Goal: Use online tool/utility

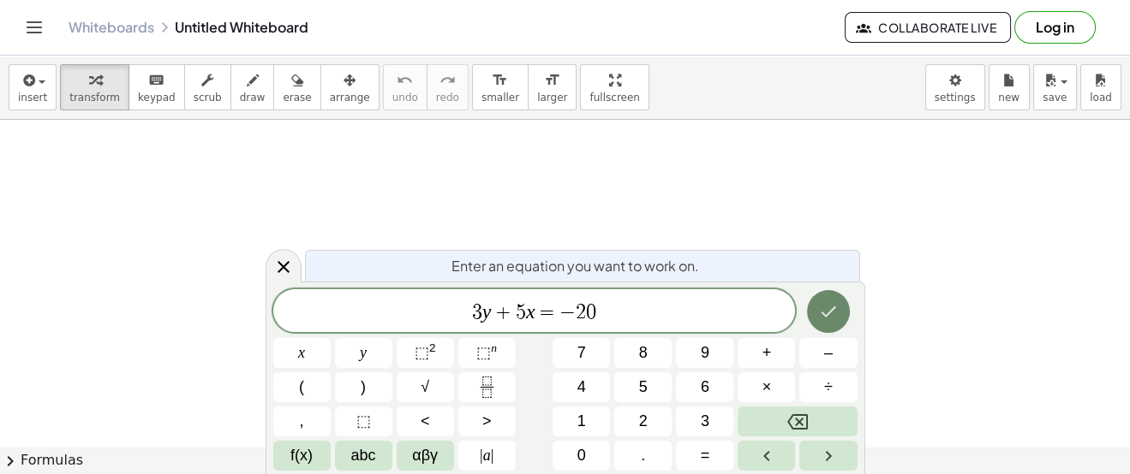
click at [832, 308] on icon "Done" at bounding box center [828, 311] width 21 height 21
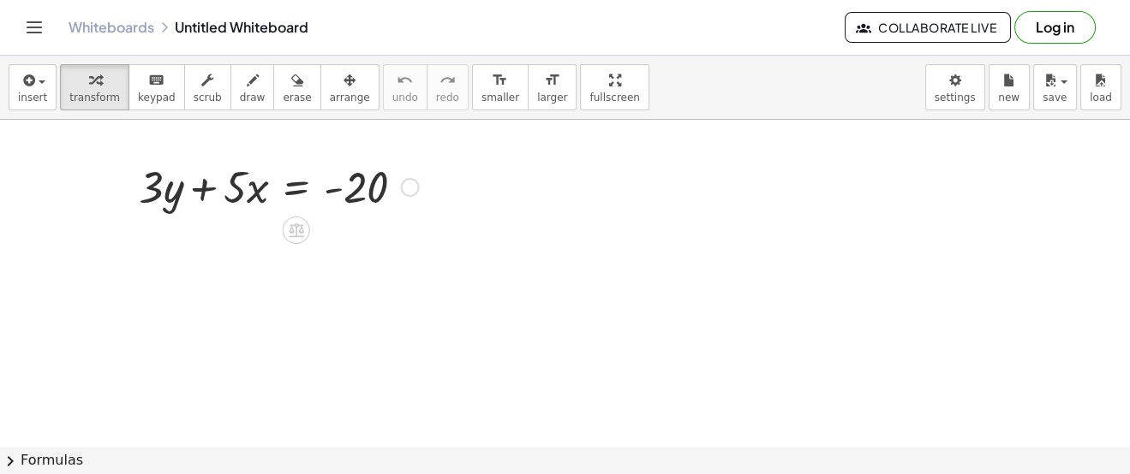
click at [301, 175] on div at bounding box center [278, 186] width 297 height 58
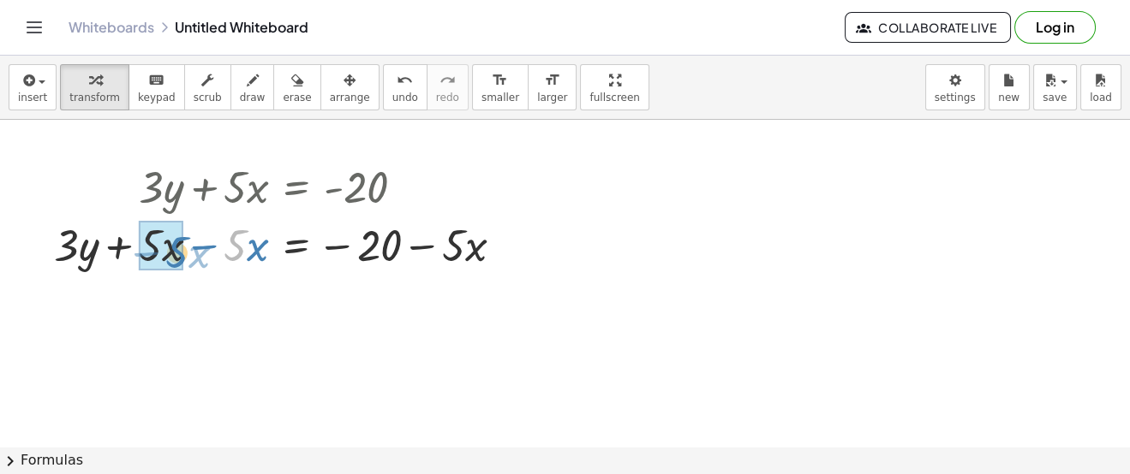
drag, startPoint x: 241, startPoint y: 253, endPoint x: 183, endPoint y: 260, distance: 57.9
click at [183, 260] on div at bounding box center [285, 244] width 480 height 58
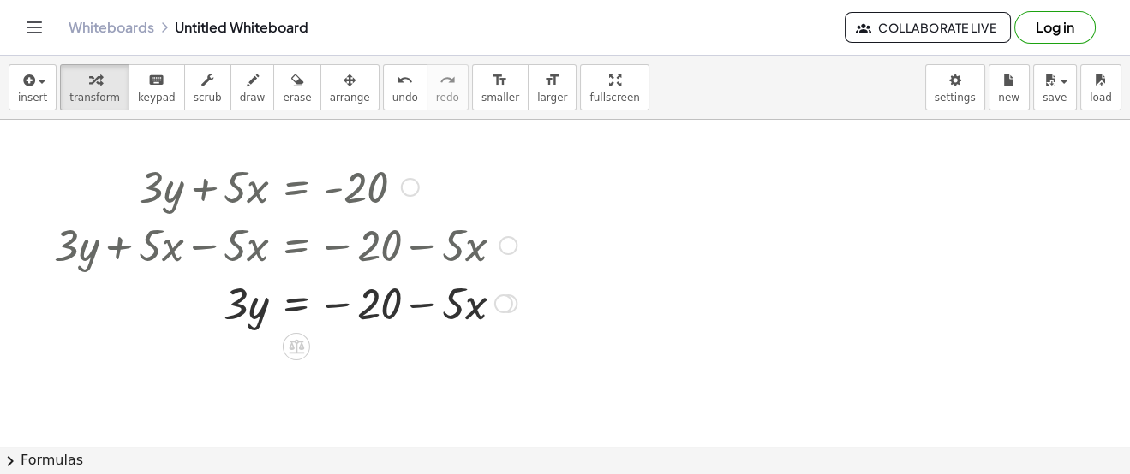
click at [298, 307] on div at bounding box center [285, 302] width 480 height 58
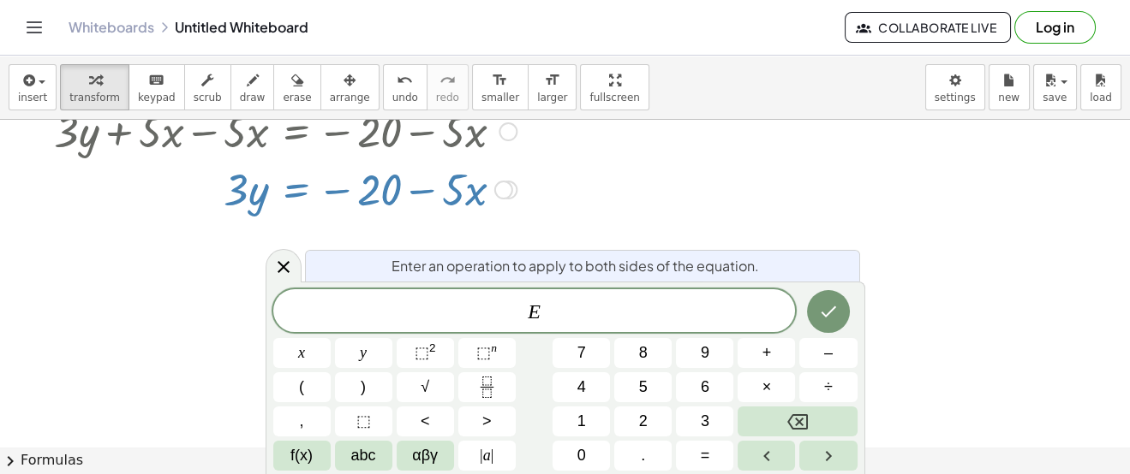
scroll to position [113, 0]
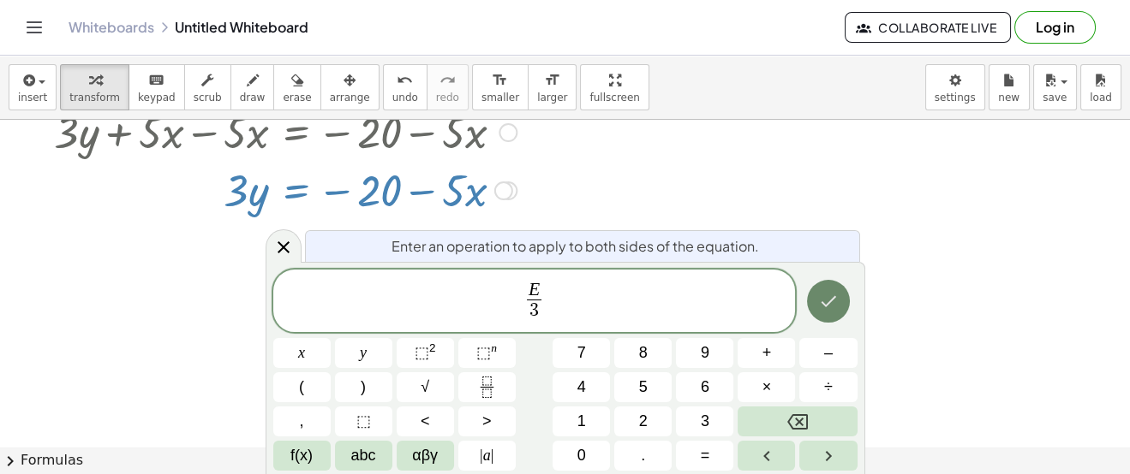
click at [830, 310] on icon "Done" at bounding box center [828, 301] width 21 height 21
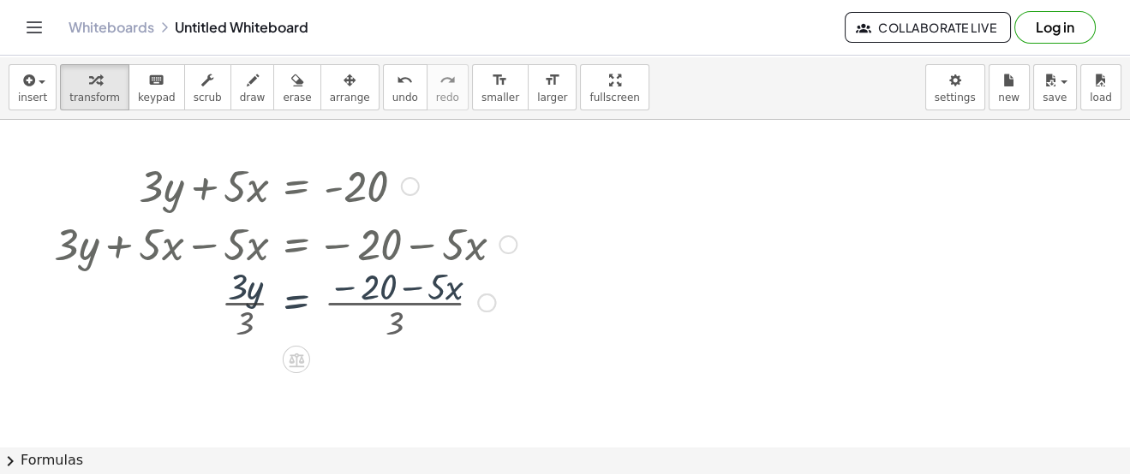
scroll to position [0, 0]
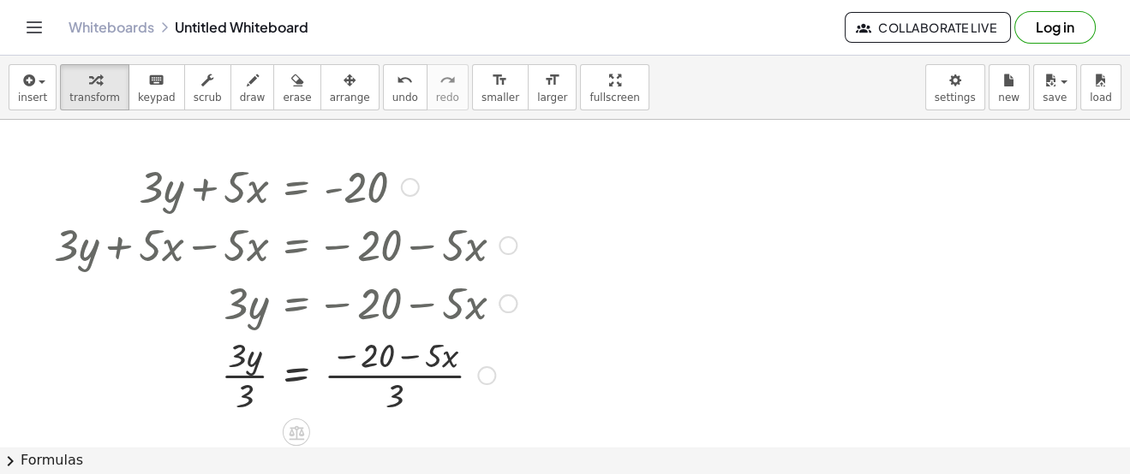
click at [251, 381] on div at bounding box center [285, 374] width 480 height 86
drag, startPoint x: 401, startPoint y: 405, endPoint x: 409, endPoint y: 379, distance: 26.8
click at [409, 379] on div at bounding box center [285, 374] width 480 height 86
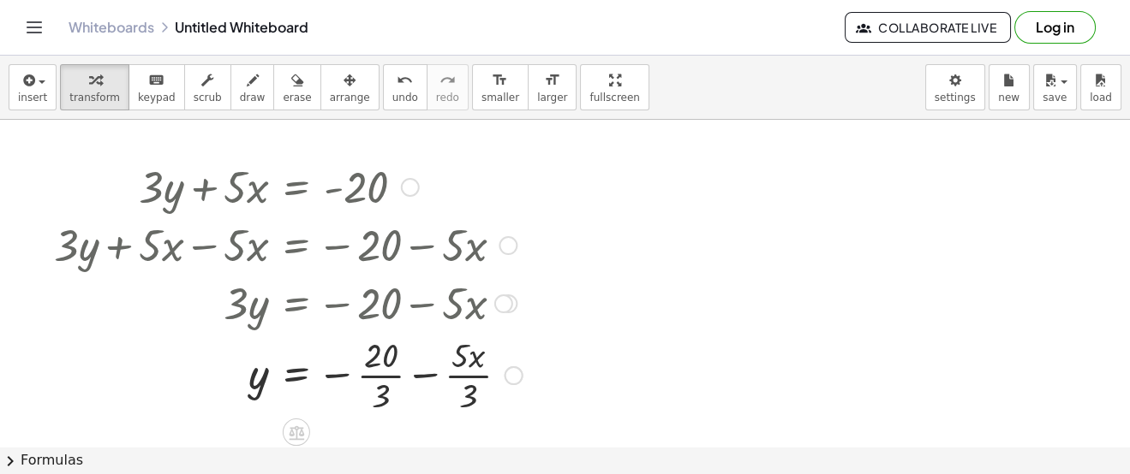
click at [386, 380] on div at bounding box center [288, 374] width 486 height 86
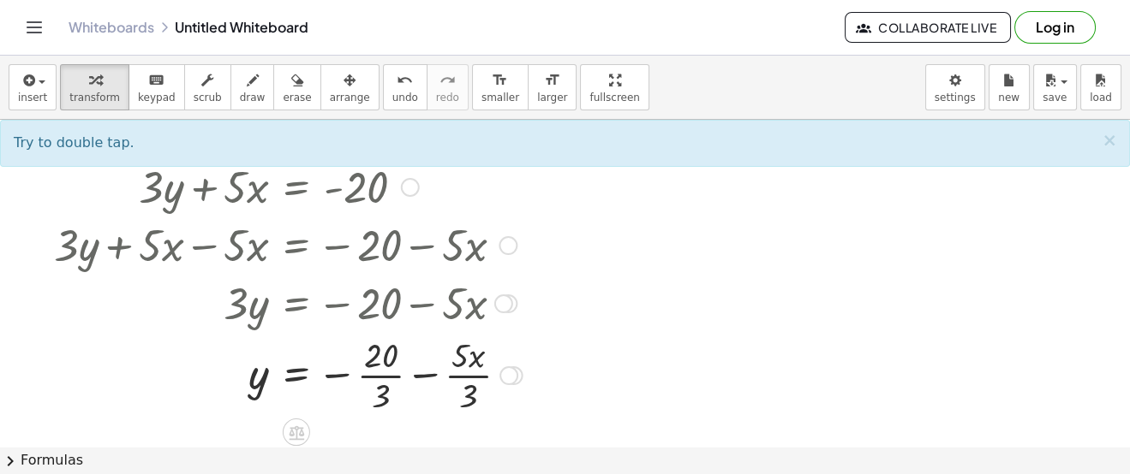
click at [472, 374] on div at bounding box center [288, 374] width 486 height 86
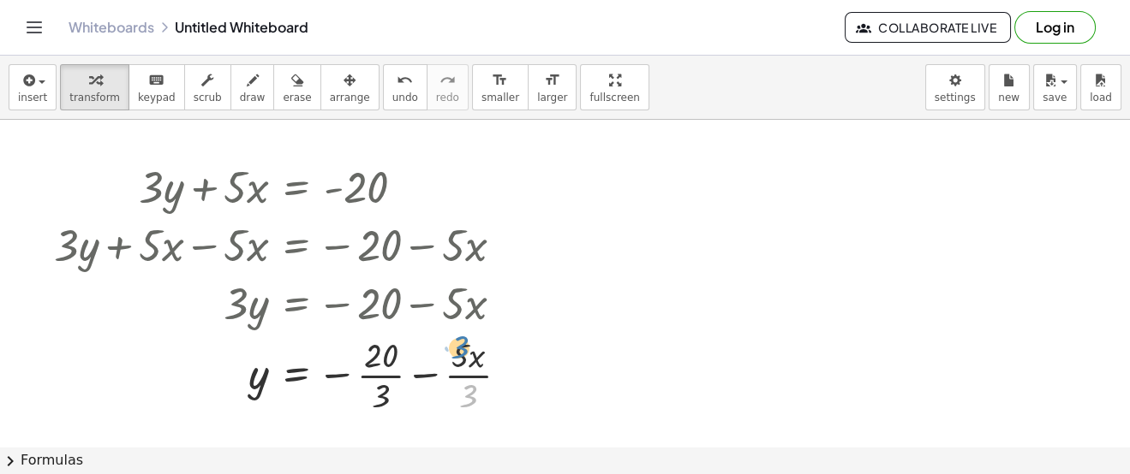
drag, startPoint x: 470, startPoint y: 393, endPoint x: 472, endPoint y: 374, distance: 18.9
click at [472, 374] on div at bounding box center [288, 374] width 486 height 86
drag, startPoint x: 388, startPoint y: 396, endPoint x: 388, endPoint y: 337, distance: 58.2
click at [388, 337] on div at bounding box center [288, 374] width 486 height 86
click at [434, 378] on div at bounding box center [288, 374] width 486 height 86
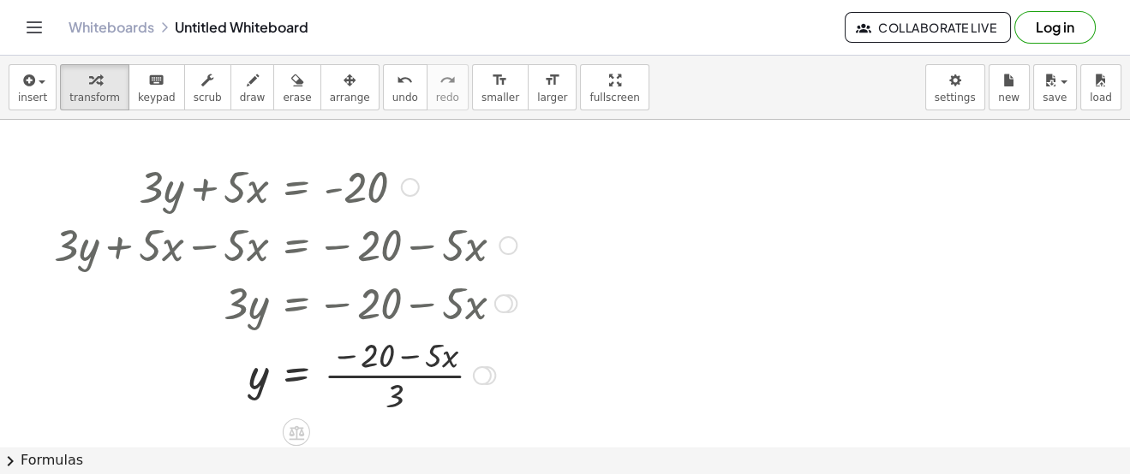
click at [403, 362] on div at bounding box center [285, 374] width 480 height 86
drag, startPoint x: 392, startPoint y: 396, endPoint x: 402, endPoint y: 366, distance: 31.4
click at [402, 366] on div at bounding box center [285, 374] width 480 height 86
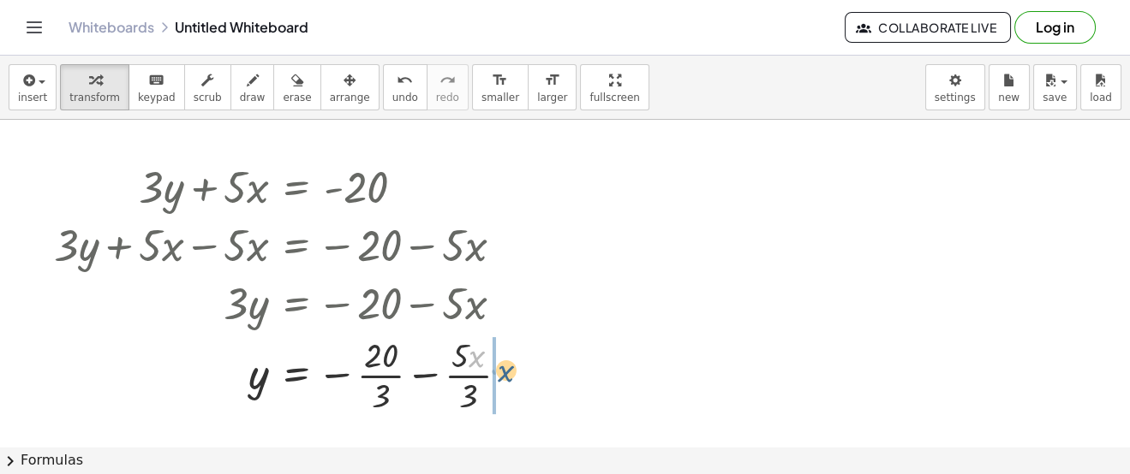
drag, startPoint x: 472, startPoint y: 365, endPoint x: 501, endPoint y: 379, distance: 32.6
click at [501, 379] on div at bounding box center [288, 374] width 486 height 86
